Goal: Task Accomplishment & Management: Complete application form

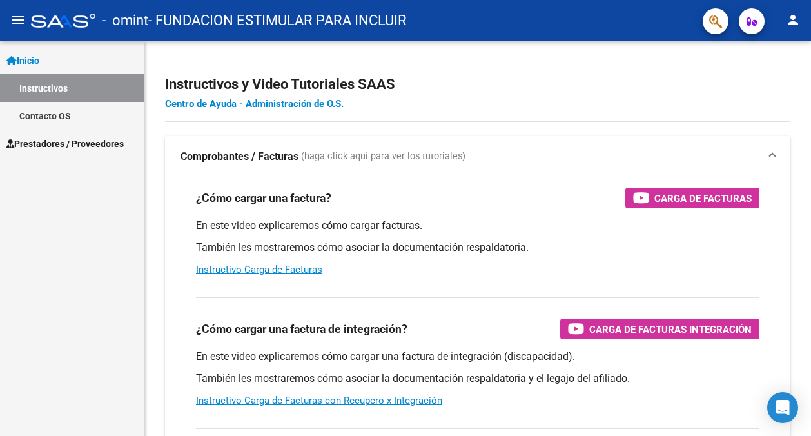
click at [63, 145] on span "Prestadores / Proveedores" at bounding box center [64, 144] width 117 height 14
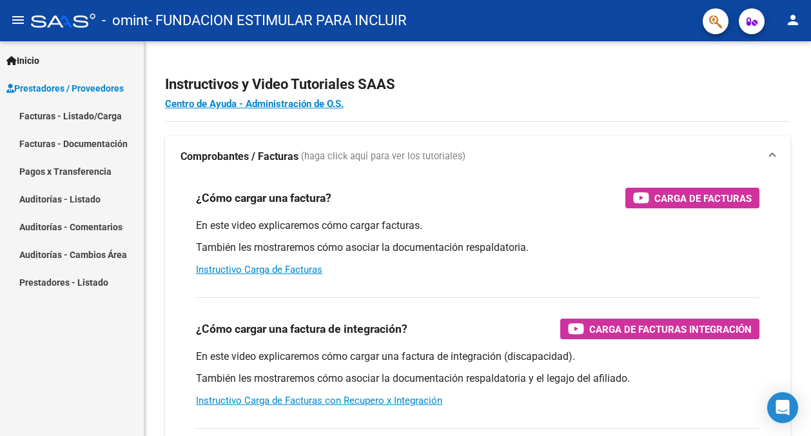
click at [88, 115] on link "Facturas - Listado/Carga" at bounding box center [72, 116] width 144 height 28
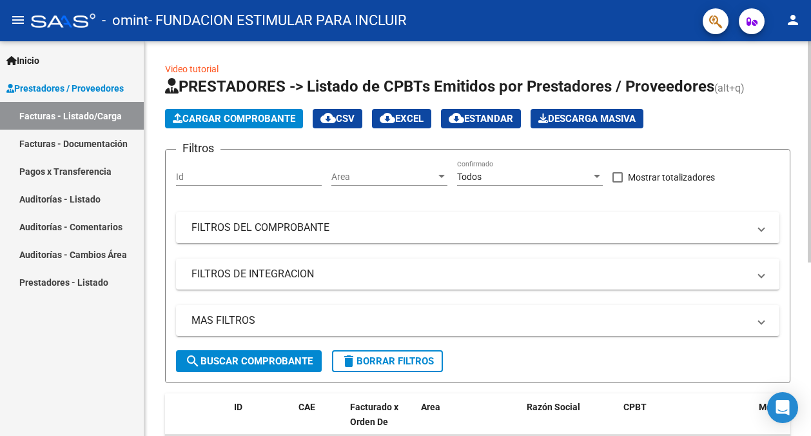
click at [253, 120] on span "Cargar Comprobante" at bounding box center [234, 119] width 122 height 12
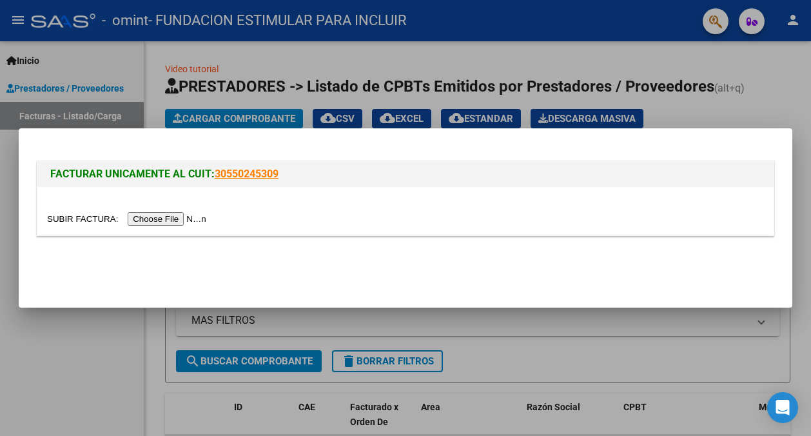
click at [199, 217] on input "file" at bounding box center [128, 219] width 163 height 14
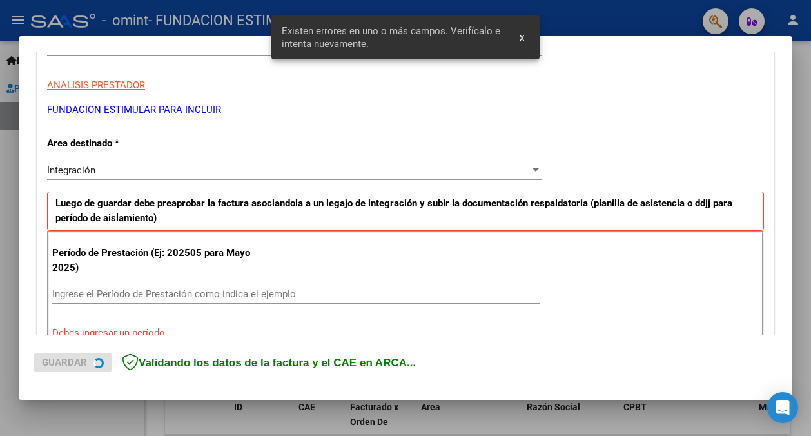
scroll to position [282, 0]
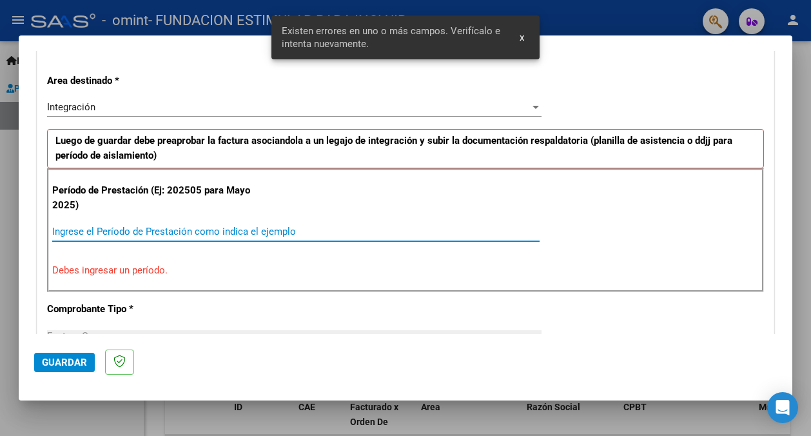
click at [93, 227] on input "Ingrese el Período de Prestación como indica el ejemplo" at bounding box center [295, 232] width 487 height 12
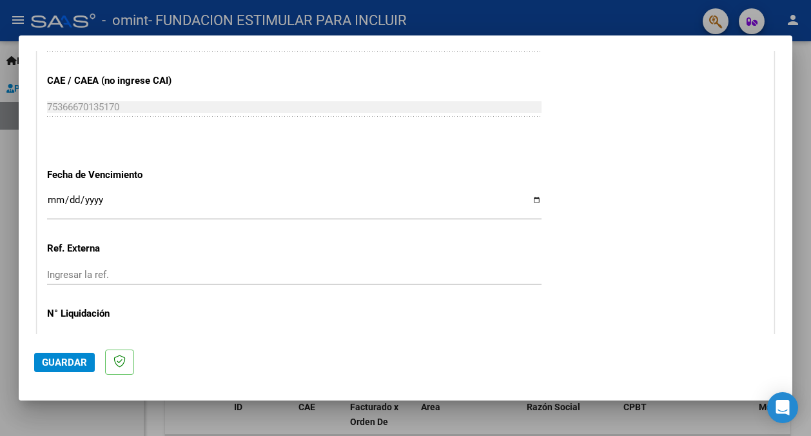
scroll to position [812, 0]
type input "202508"
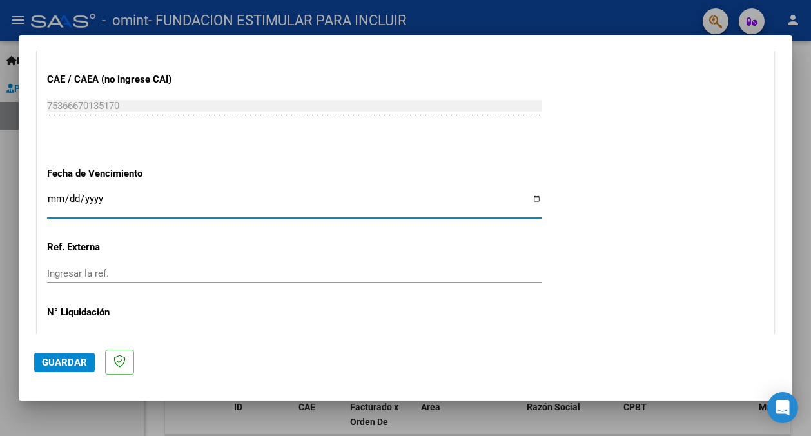
click at [48, 197] on input "Ingresar la fecha" at bounding box center [294, 203] width 494 height 21
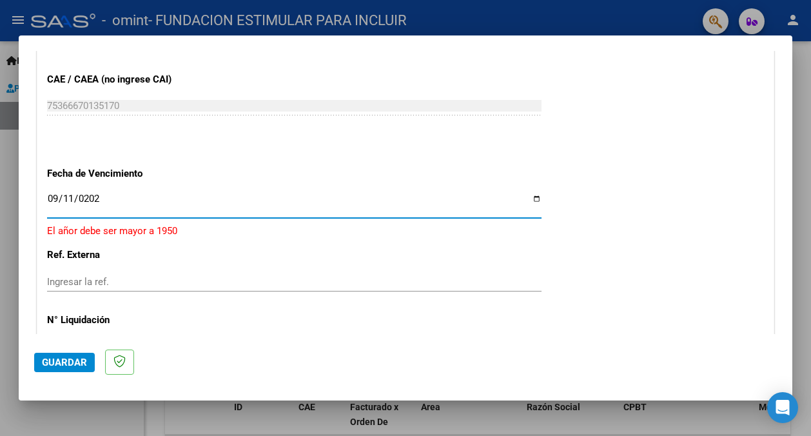
type input "[DATE]"
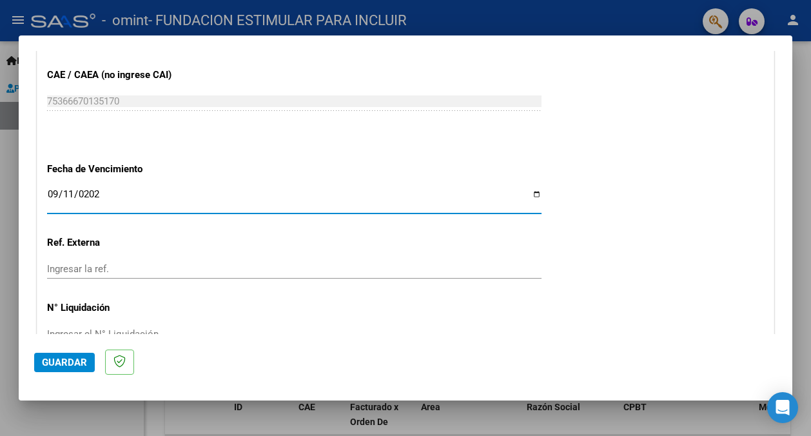
scroll to position [888, 0]
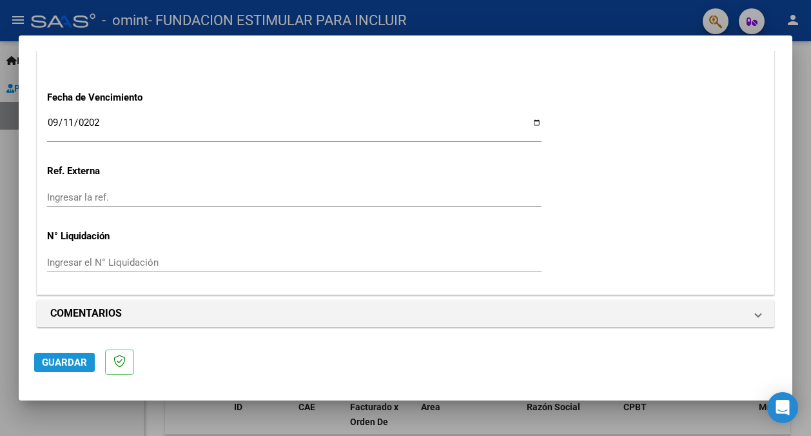
click at [64, 366] on span "Guardar" at bounding box center [64, 362] width 45 height 12
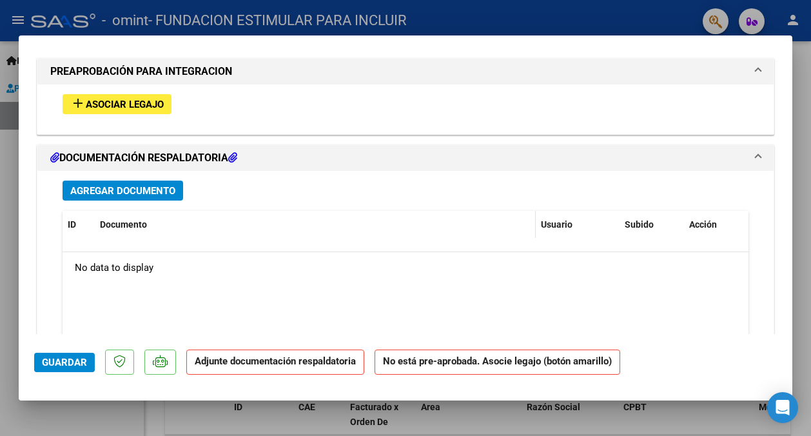
scroll to position [1137, 0]
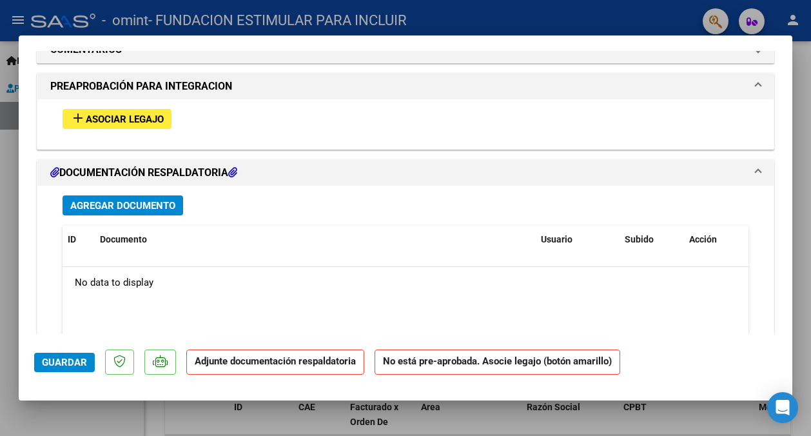
click at [140, 119] on span "Asociar Legajo" at bounding box center [125, 119] width 78 height 12
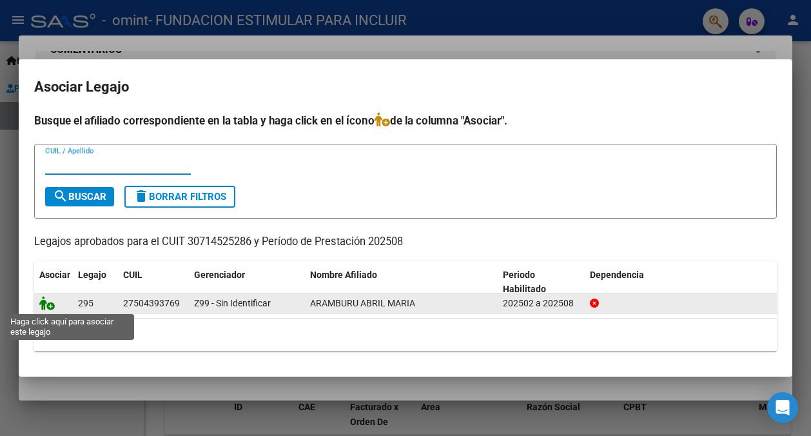
click at [46, 303] on icon at bounding box center [46, 303] width 15 height 14
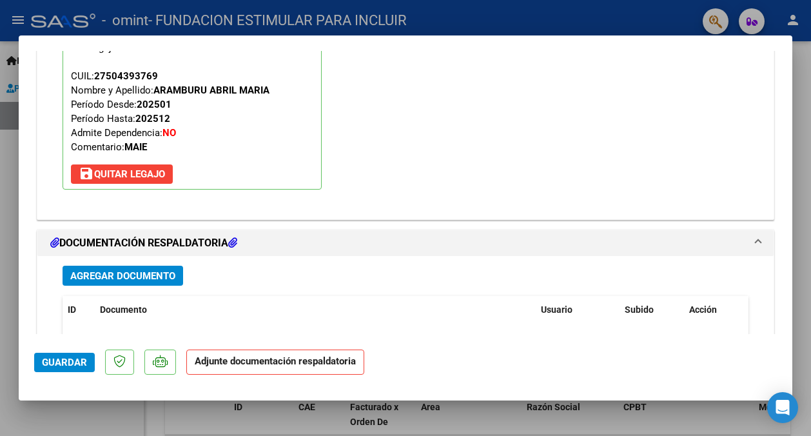
scroll to position [1269, 0]
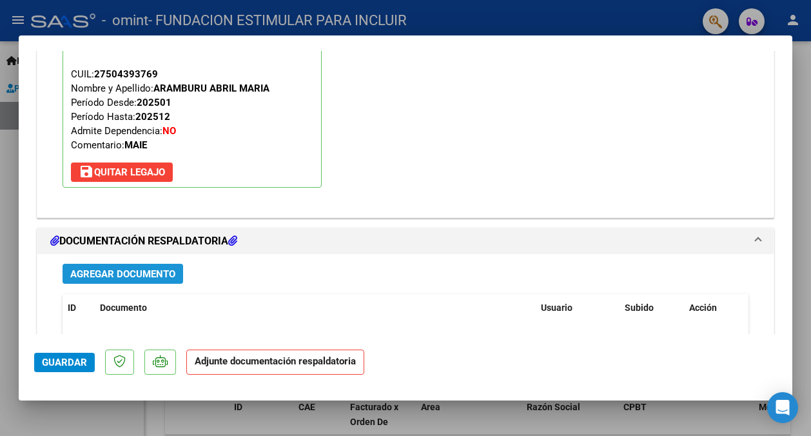
click at [168, 271] on span "Agregar Documento" at bounding box center [122, 274] width 105 height 12
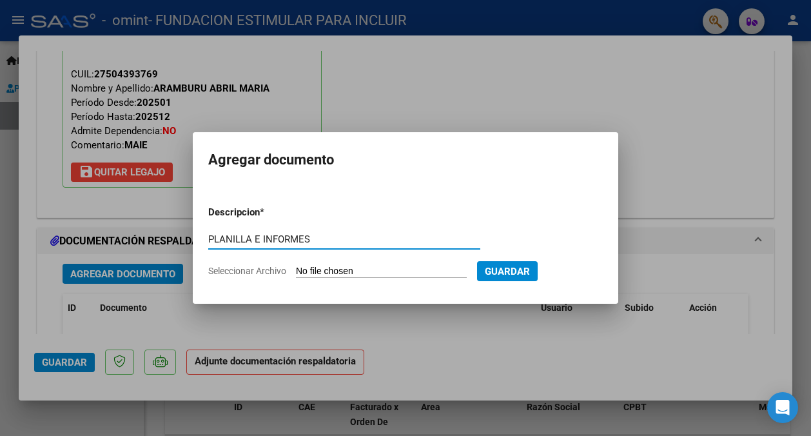
type input "PLANILLA E INFORMES"
click at [327, 271] on input "Seleccionar Archivo" at bounding box center [381, 271] width 171 height 12
type input "C:\fakepath\Aramburu Abril Omint.pdf"
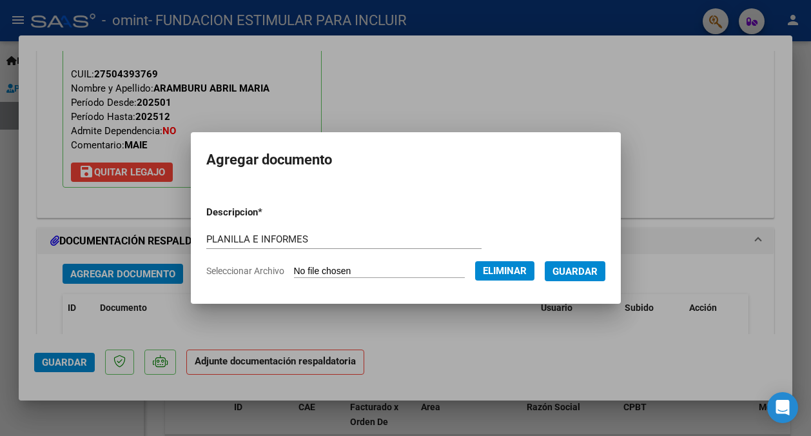
click at [592, 271] on span "Guardar" at bounding box center [574, 271] width 45 height 12
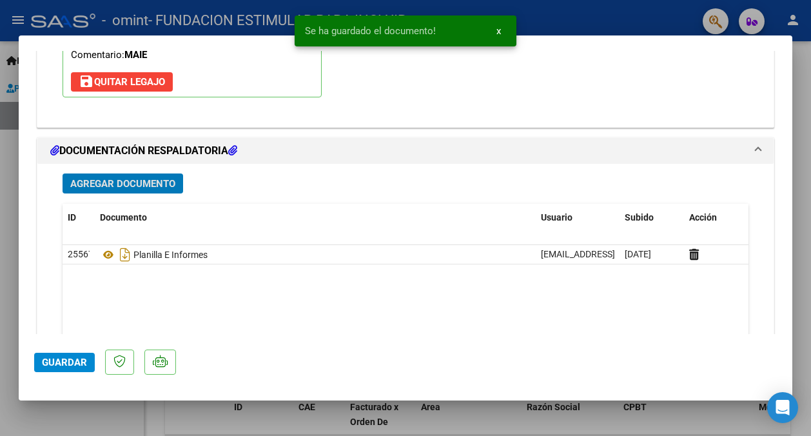
scroll to position [1461, 0]
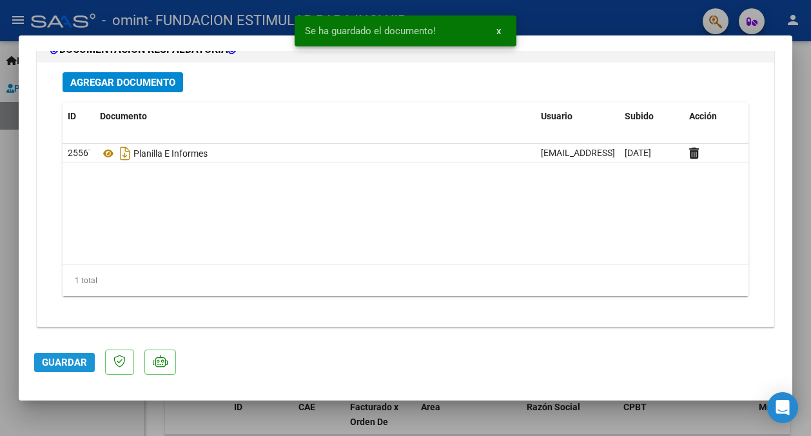
click at [63, 365] on span "Guardar" at bounding box center [64, 362] width 45 height 12
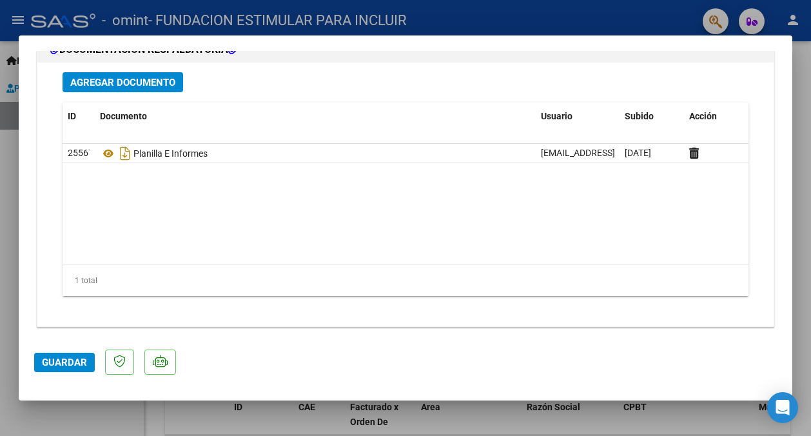
click at [558, 420] on div at bounding box center [405, 218] width 811 height 436
type input "$ 0,00"
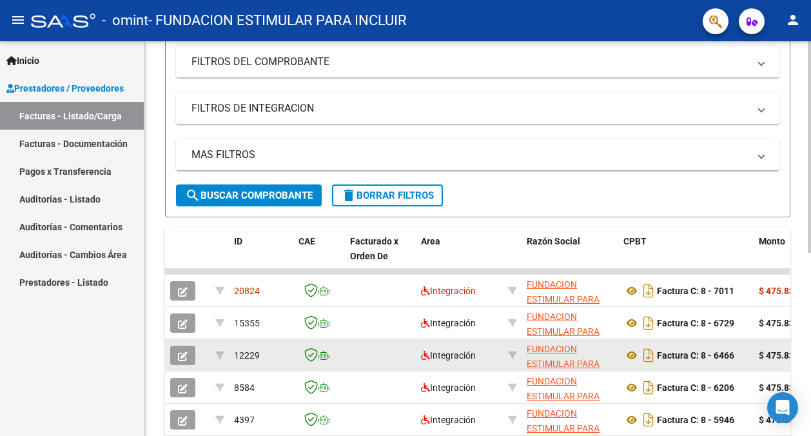
scroll to position [166, 0]
